Goal: Navigation & Orientation: Go to known website

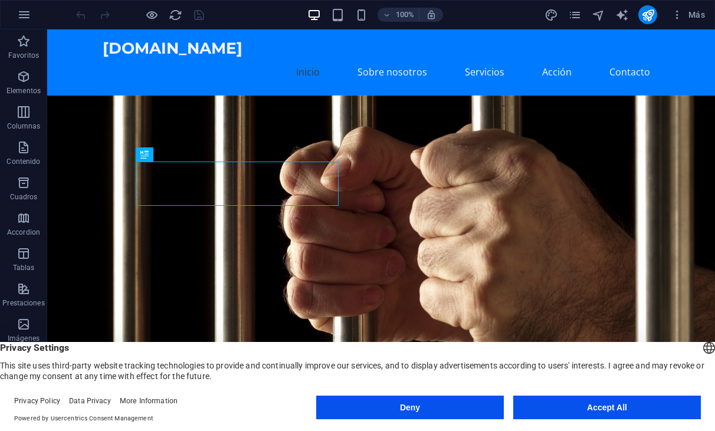
click at [402, 405] on button "Deny" at bounding box center [410, 408] width 188 height 24
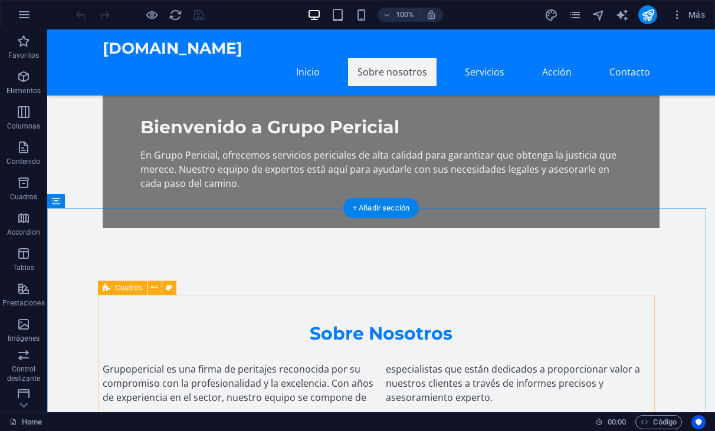
scroll to position [236, 0]
